Goal: Ask a question

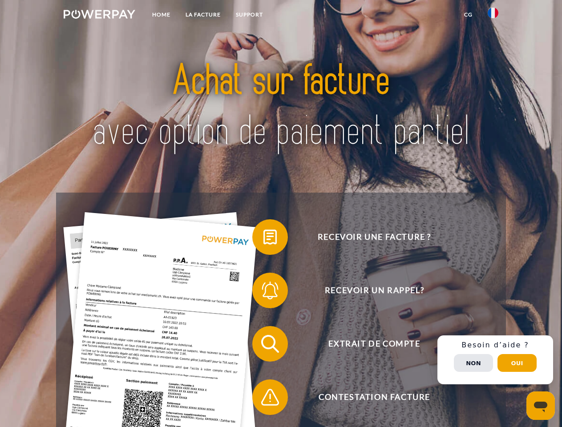
click at [99, 16] on img at bounding box center [100, 14] width 72 height 9
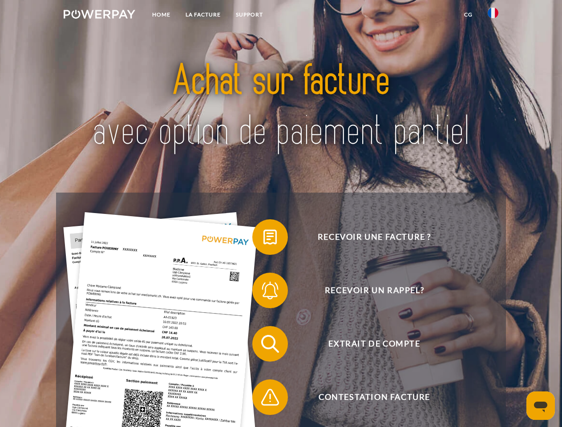
click at [493, 16] on img at bounding box center [493, 13] width 11 height 11
click at [468, 15] on link "CG" at bounding box center [469, 15] width 24 height 16
click at [263, 239] on span at bounding box center [257, 237] width 45 height 45
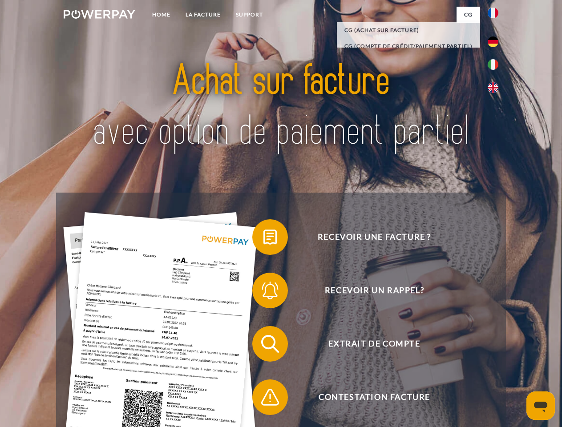
click at [263, 292] on span at bounding box center [257, 290] width 45 height 45
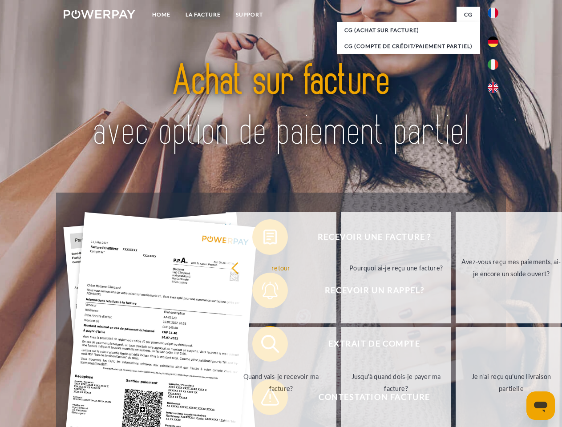
click at [341, 346] on link "Jusqu'à quand dois-je payer ma facture?" at bounding box center [396, 382] width 111 height 111
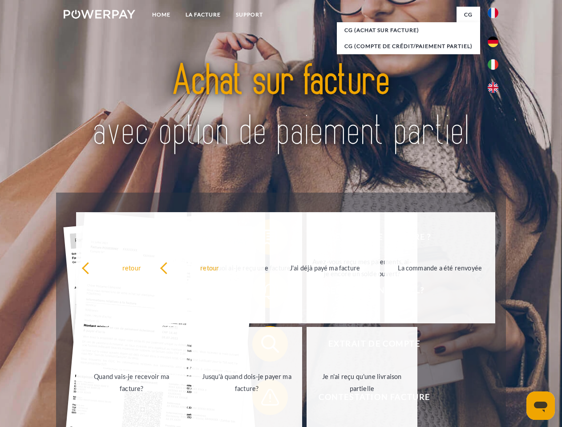
click at [307, 399] on link "Je n'ai reçu qu'une livraison partielle" at bounding box center [362, 382] width 111 height 111
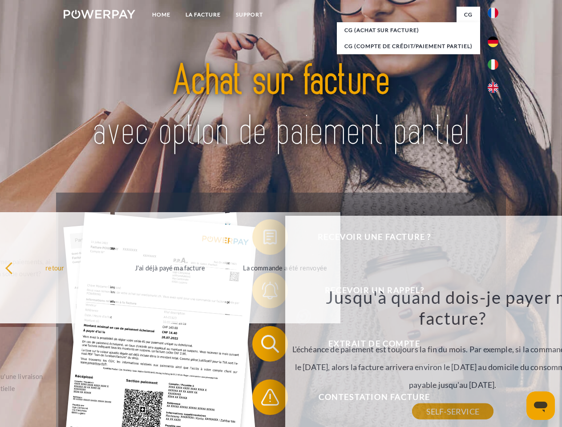
click at [495, 360] on div "Recevoir une facture ? Recevoir un rappel? Extrait de compte retour" at bounding box center [281, 371] width 450 height 356
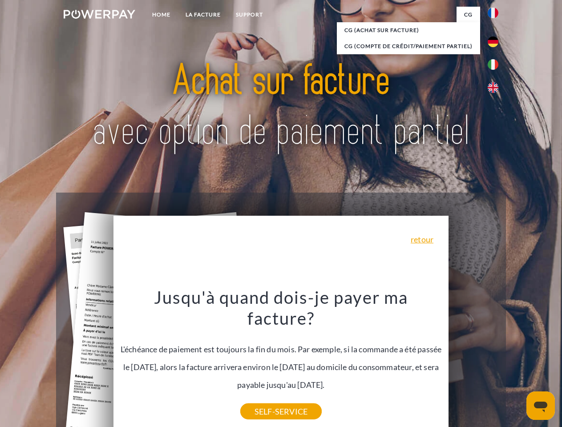
click at [474, 362] on span "Extrait de compte" at bounding box center [374, 344] width 218 height 36
click at [517, 363] on header "Home LA FACTURE Support" at bounding box center [281, 307] width 562 height 615
